Goal: Task Accomplishment & Management: Use online tool/utility

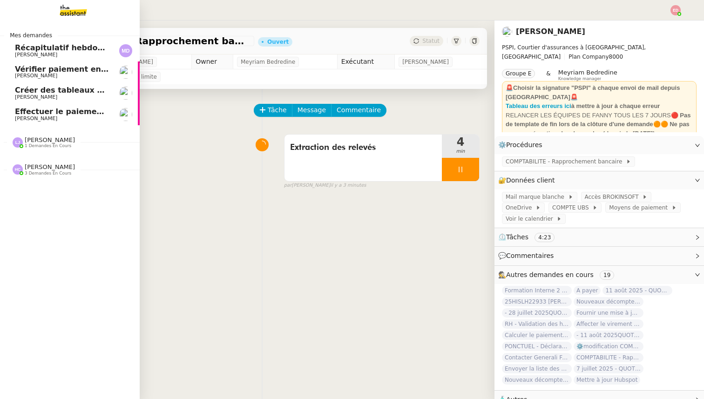
click at [71, 110] on span "Effectuer le paiement de 18 dollars [DATE]" at bounding box center [104, 111] width 179 height 9
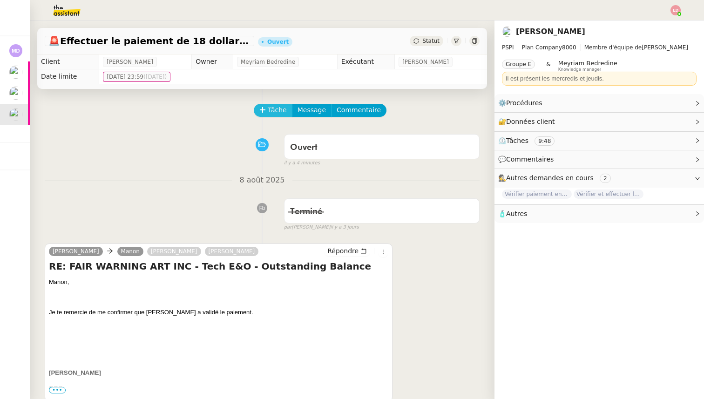
click at [266, 110] on button "Tâche" at bounding box center [273, 110] width 39 height 13
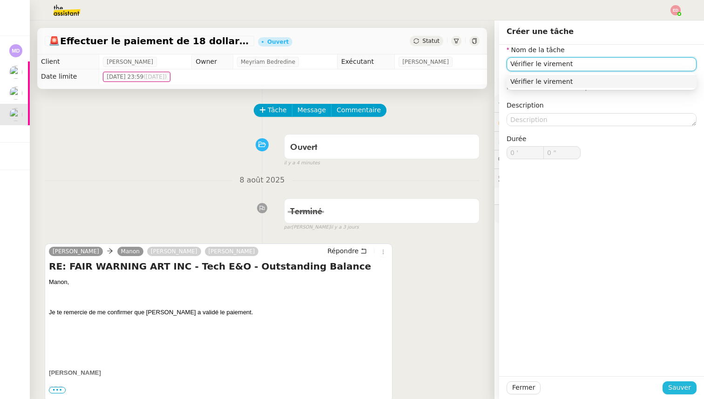
type input "Vérifier le virement"
click at [675, 386] on span "Sauver" at bounding box center [679, 387] width 23 height 11
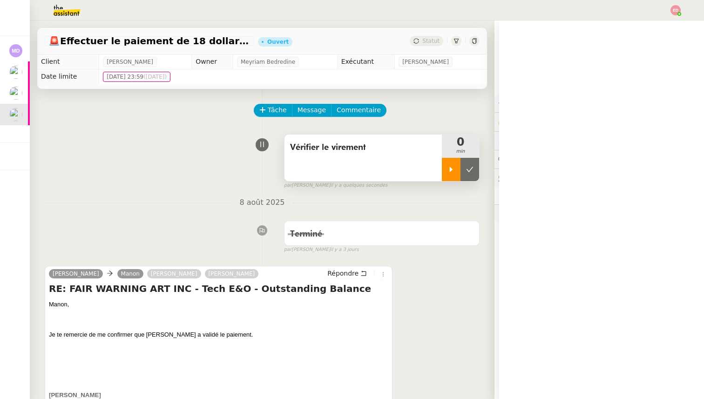
click at [455, 161] on div at bounding box center [451, 169] width 19 height 23
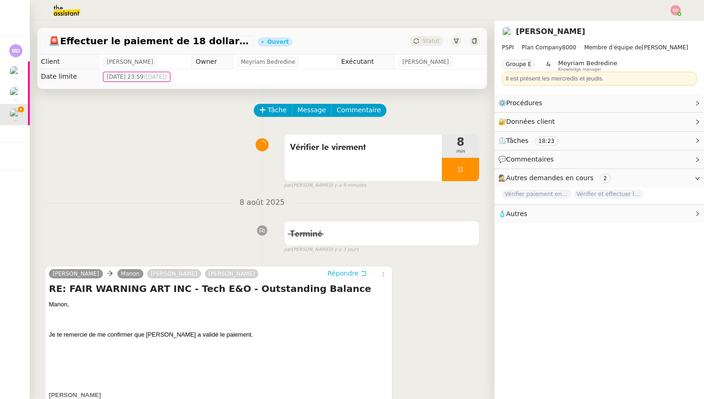
click at [352, 272] on span "Répondre" at bounding box center [342, 272] width 31 height 9
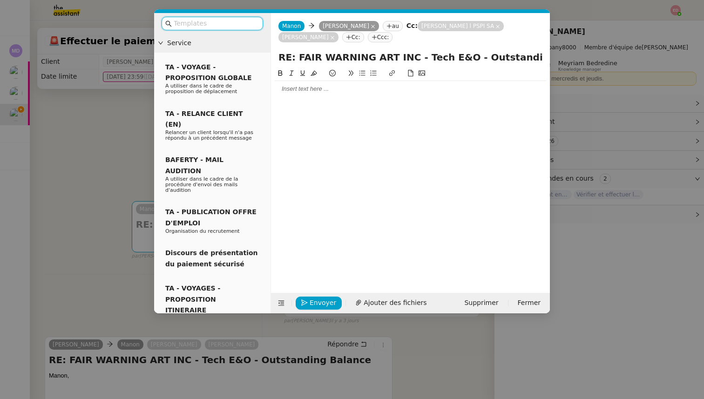
click at [328, 90] on div at bounding box center [410, 89] width 271 height 8
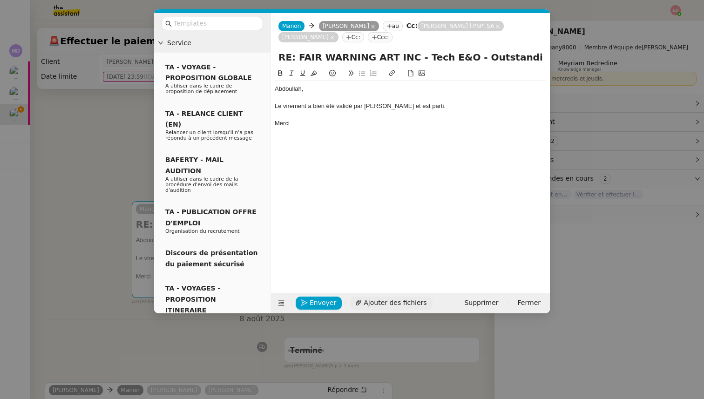
click at [387, 301] on span "Ajouter des fichiers" at bounding box center [394, 302] width 63 height 11
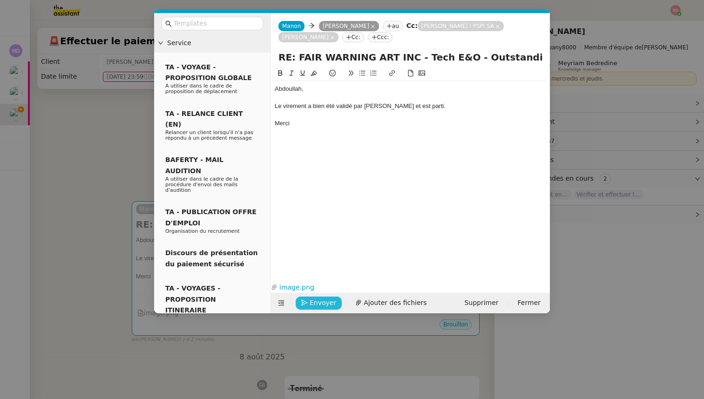
click at [310, 304] on span "Envoyer" at bounding box center [322, 302] width 27 height 11
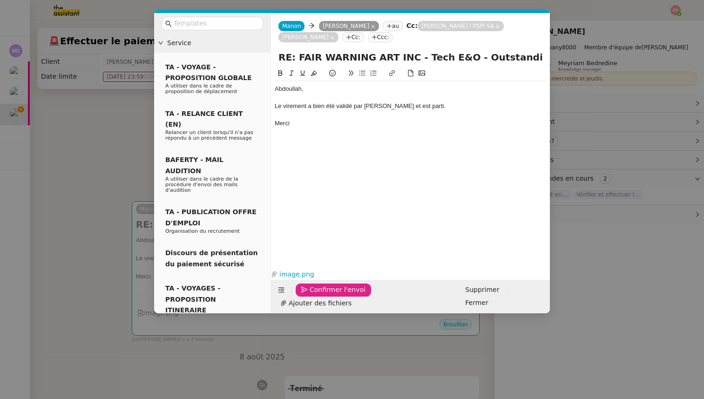
click at [310, 295] on span "Confirmer l'envoi" at bounding box center [337, 289] width 56 height 11
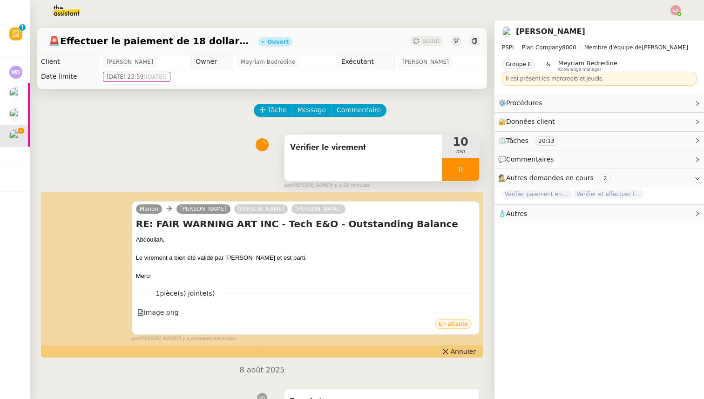
click at [474, 166] on div at bounding box center [460, 169] width 37 height 23
click at [474, 166] on button at bounding box center [469, 169] width 19 height 23
click at [429, 43] on span "Statut" at bounding box center [430, 41] width 17 height 7
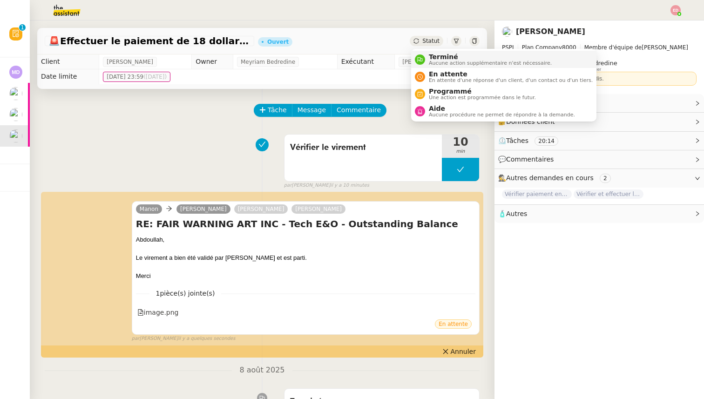
click at [431, 54] on span "Terminé" at bounding box center [490, 56] width 123 height 7
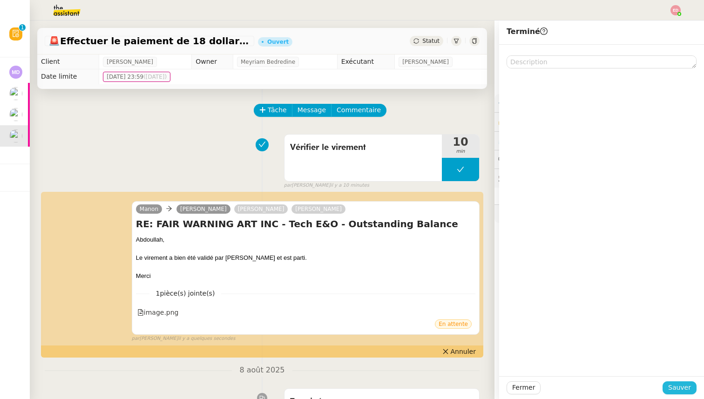
click at [681, 385] on span "Sauver" at bounding box center [679, 387] width 23 height 11
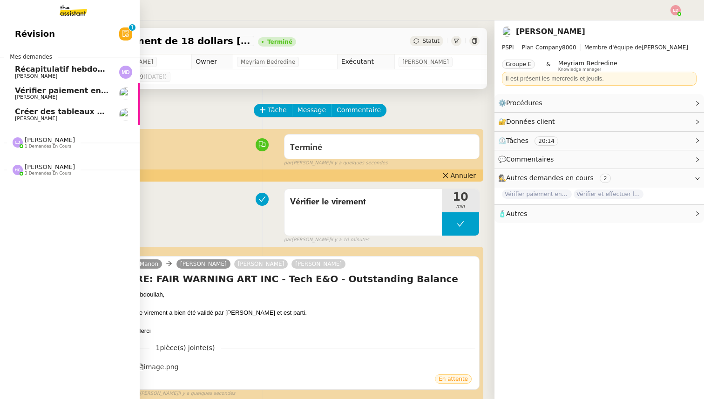
click at [34, 94] on span "Vérifier paiement en Euros pour Team2act" at bounding box center [103, 90] width 177 height 9
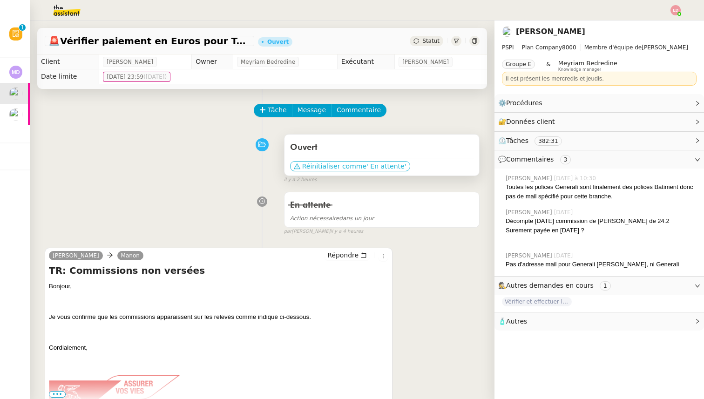
click at [318, 165] on span "Réinitialiser comme" at bounding box center [334, 165] width 64 height 9
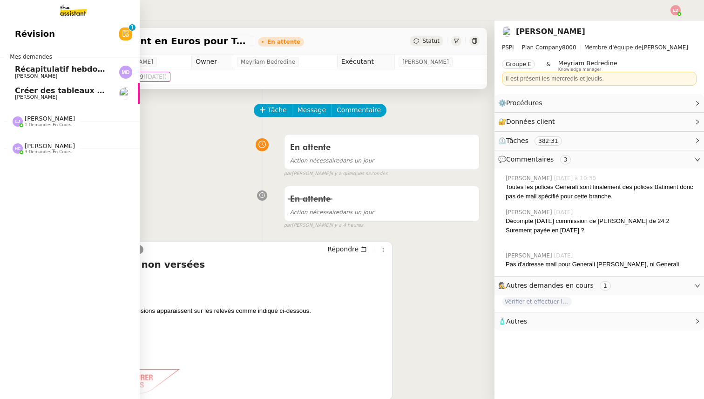
click at [34, 95] on span "[PERSON_NAME]" at bounding box center [36, 97] width 42 height 6
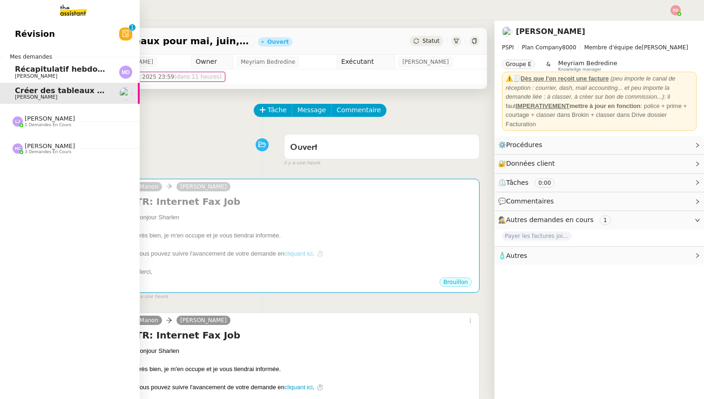
click at [77, 70] on span "Récapitulatif hebdomadaire - 11 août 2025" at bounding box center [105, 69] width 181 height 9
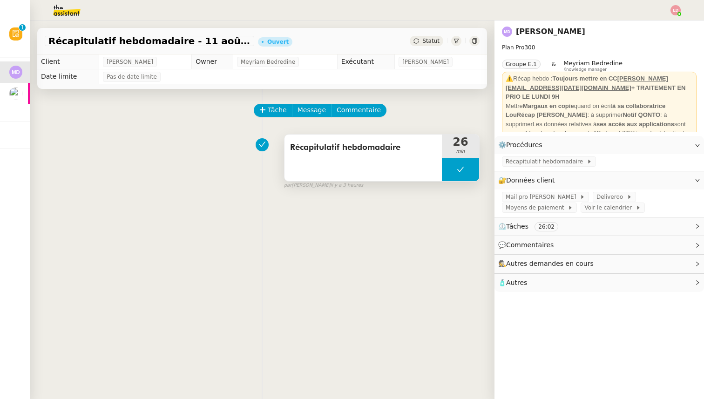
click at [454, 168] on button at bounding box center [460, 169] width 37 height 23
click at [454, 168] on icon at bounding box center [450, 169] width 7 height 7
click at [522, 161] on span "Récapitulatif hebdomadaire" at bounding box center [545, 161] width 81 height 9
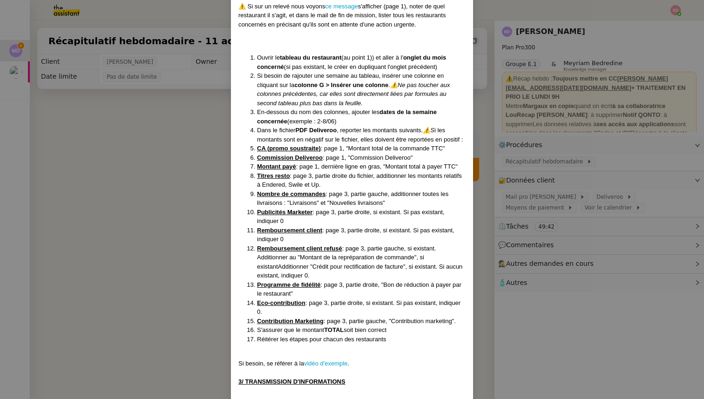
scroll to position [632, 0]
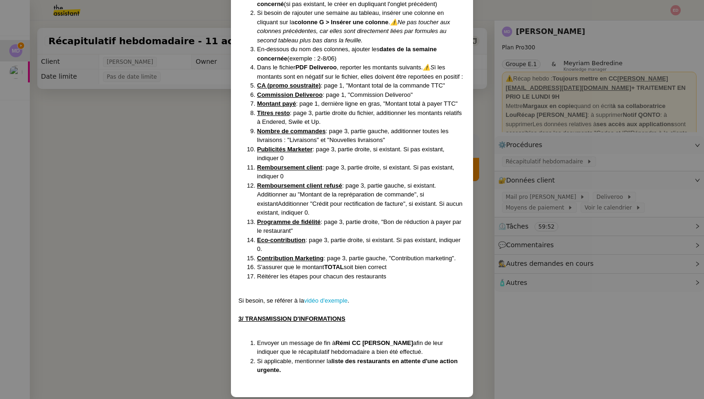
click at [178, 149] on nz-modal-container "MAJ le 24/07 Contexte : Chaque semaine, nous devons saisir les données Delivero…" at bounding box center [352, 199] width 704 height 399
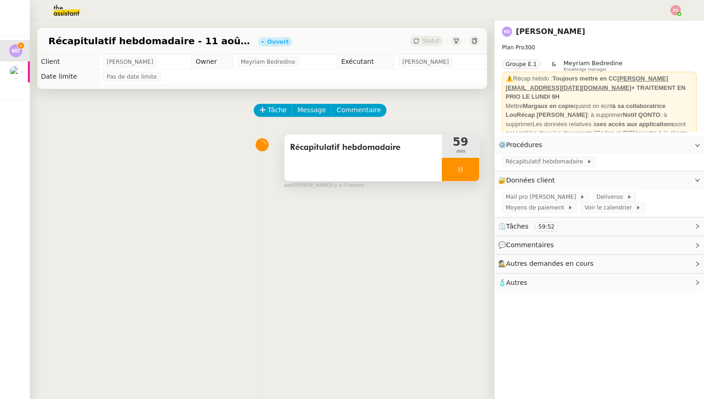
click at [471, 165] on div at bounding box center [460, 169] width 37 height 23
click at [471, 166] on icon at bounding box center [469, 169] width 7 height 7
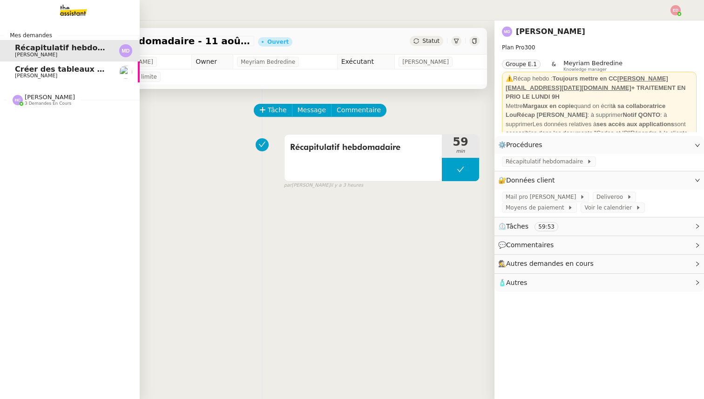
click at [29, 70] on span "Créer des tableaux pour mai, juin, juillet" at bounding box center [100, 69] width 170 height 9
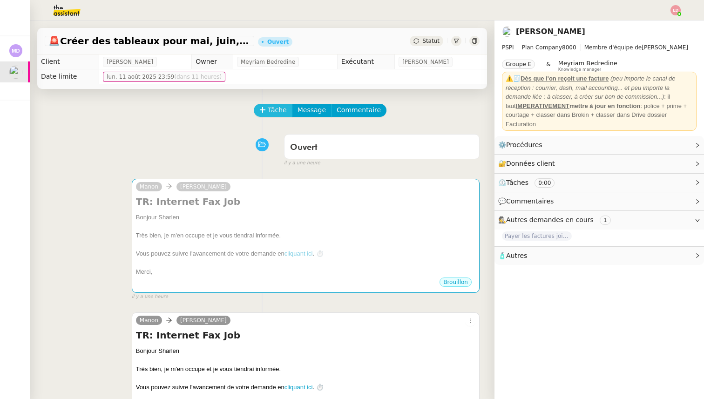
click at [275, 113] on span "Tâche" at bounding box center [277, 110] width 19 height 11
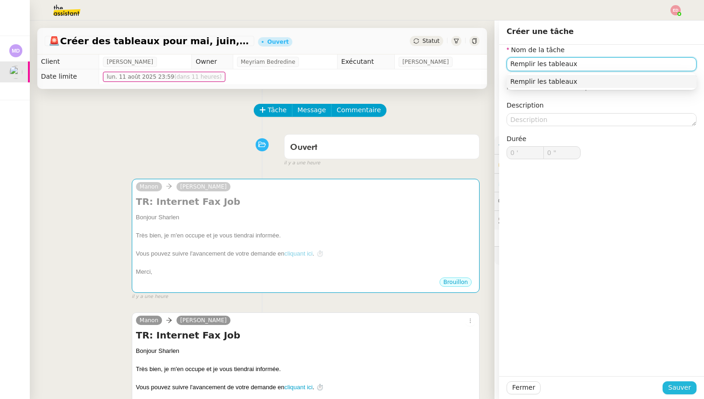
type input "Remplir les tableaux"
click at [679, 383] on span "Sauver" at bounding box center [679, 387] width 23 height 11
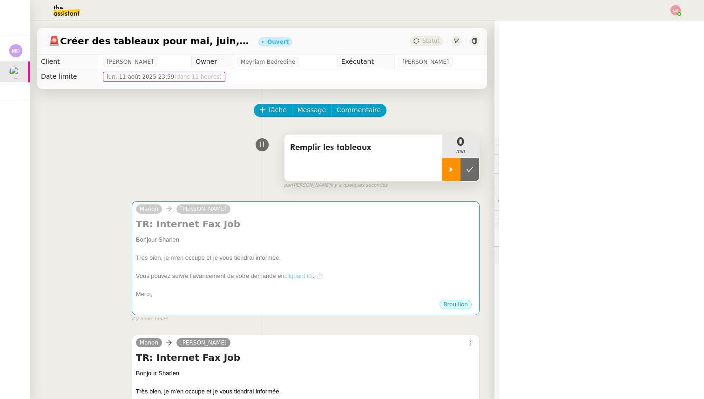
click at [453, 168] on icon at bounding box center [450, 169] width 7 height 7
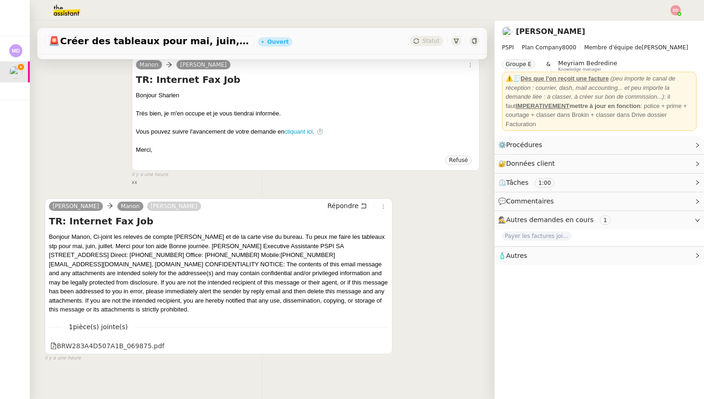
scroll to position [286, 0]
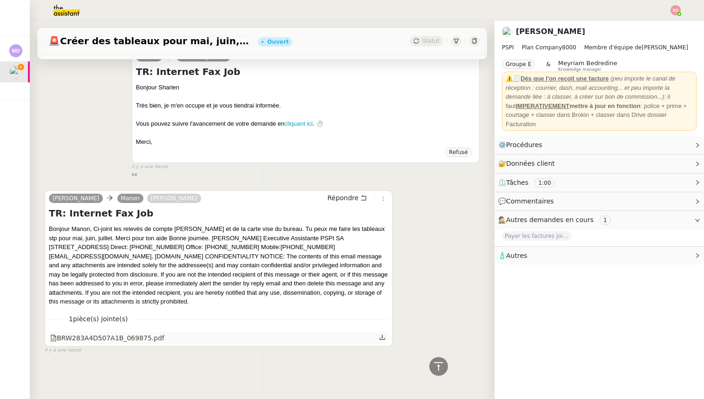
click at [386, 342] on div at bounding box center [383, 338] width 8 height 12
click at [382, 338] on icon at bounding box center [382, 337] width 7 height 7
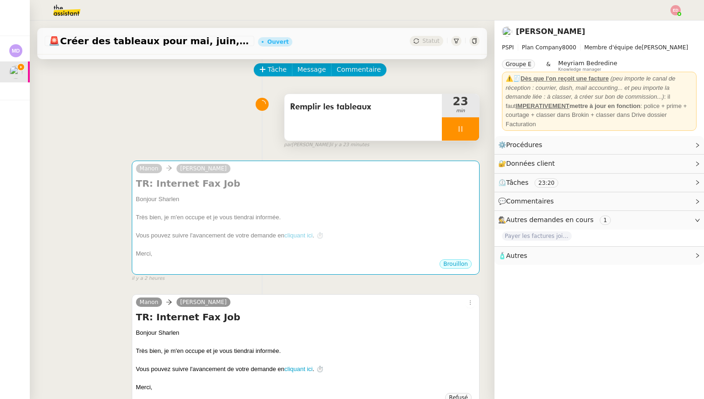
scroll to position [0, 0]
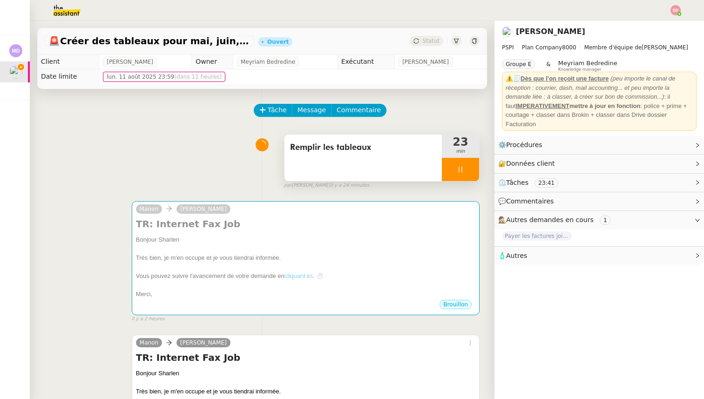
click at [474, 164] on div at bounding box center [460, 169] width 37 height 23
click at [474, 164] on button at bounding box center [469, 169] width 19 height 23
